Goal: Find specific page/section: Find specific page/section

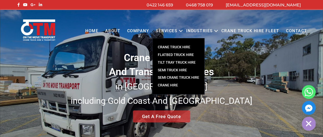
click at [174, 48] on link "CRANE TRUCK HIRE" at bounding box center [179, 47] width 52 height 8
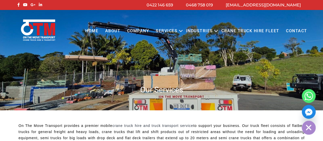
click at [292, 30] on link "Contact" at bounding box center [297, 31] width 28 height 14
